Goal: Information Seeking & Learning: Understand process/instructions

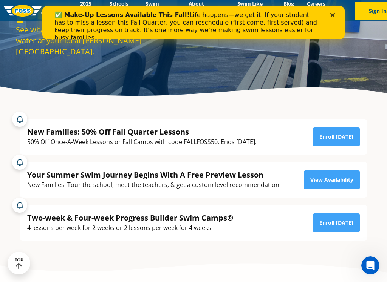
click at [333, 15] on polygon "Close" at bounding box center [332, 15] width 5 height 5
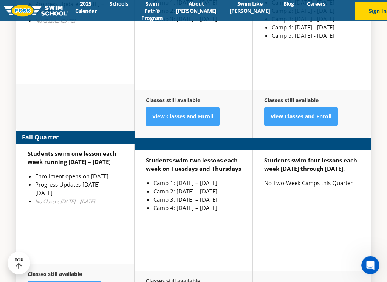
scroll to position [1859, 0]
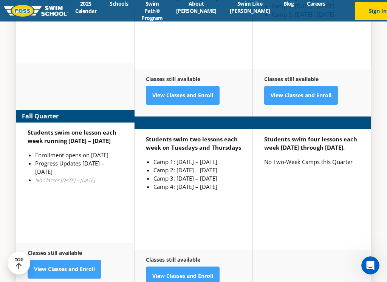
click at [66, 240] on link "View Classes and Enroll" at bounding box center [65, 269] width 74 height 19
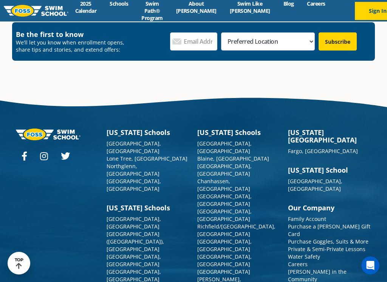
scroll to position [2618, 0]
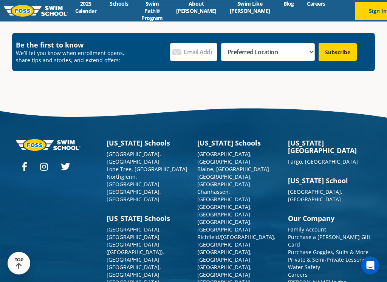
click at [87, 7] on link "2025 Calendar" at bounding box center [85, 7] width 35 height 14
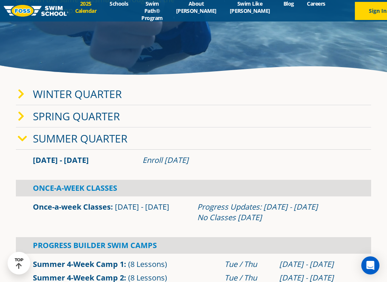
scroll to position [140, 0]
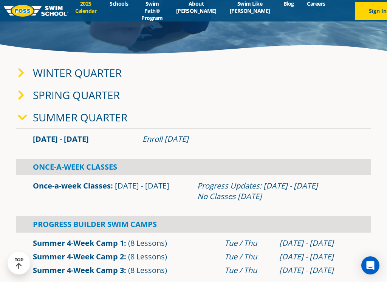
click at [23, 118] on icon at bounding box center [22, 118] width 9 height 11
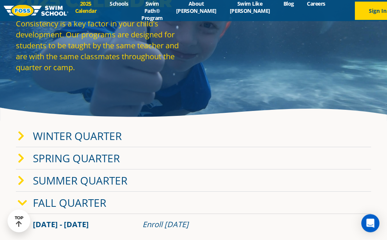
scroll to position [0, 0]
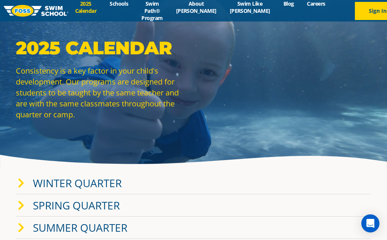
click at [162, 7] on link "Swim Path® Program" at bounding box center [152, 11] width 34 height 22
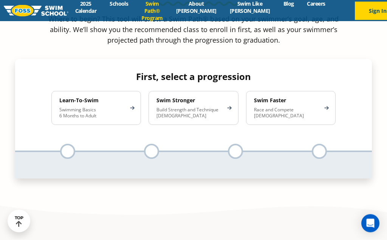
scroll to position [730, 0]
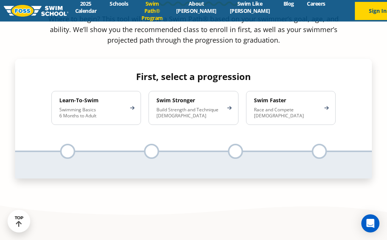
click at [222, 107] on p "Build Strength and Technique [DEMOGRAPHIC_DATA]" at bounding box center [189, 113] width 66 height 12
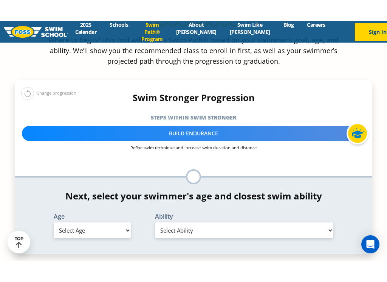
scroll to position [739, 0]
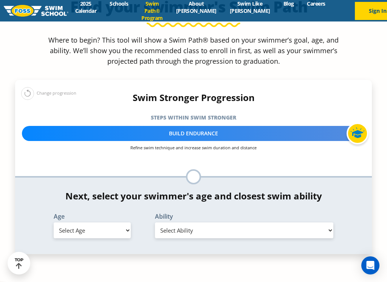
click at [126, 191] on h4 "Next, select your swimmer's age and closest swim ability" at bounding box center [193, 196] width 357 height 11
click at [120, 223] on select "Select Age [DEMOGRAPHIC_DATA] months - 1 year 1 year 2 years 3 years 4 years 5 …" at bounding box center [92, 231] width 77 height 16
select select "6-years"
click at [327, 223] on select "Select Ability First in-water experience When in the water, reliant on a life j…" at bounding box center [244, 231] width 178 height 16
select select "6-years-in-open-water-able-to-swim-for-at-least-15-ft-back-to-safety-while-flip…"
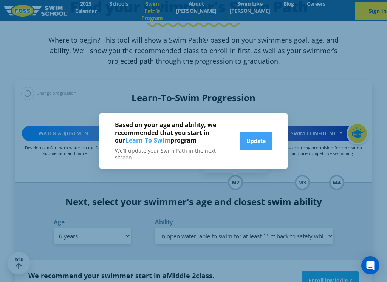
click at [373, 125] on div "Based on your age and ability, we recommended that you start in our Learn-To-Sw…" at bounding box center [193, 141] width 387 height 282
click at [266, 142] on button "Update" at bounding box center [256, 141] width 32 height 19
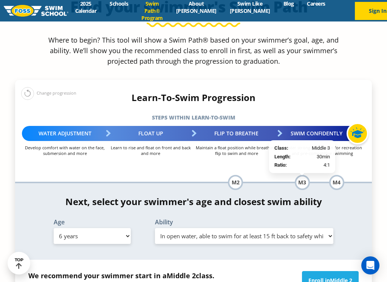
click at [306, 175] on div "M3" at bounding box center [302, 182] width 15 height 15
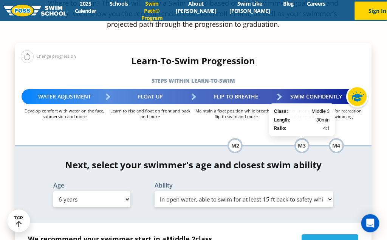
scroll to position [746, 6]
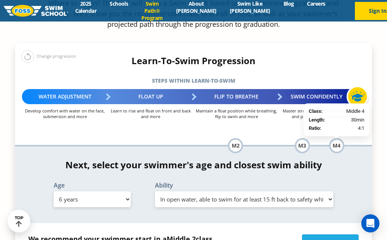
click at [332, 138] on div "M4" at bounding box center [336, 145] width 15 height 15
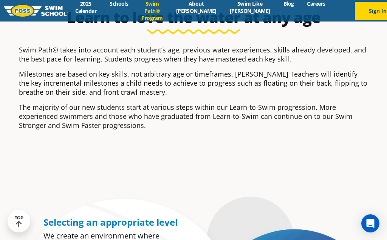
scroll to position [0, 0]
